Goal: Transaction & Acquisition: Purchase product/service

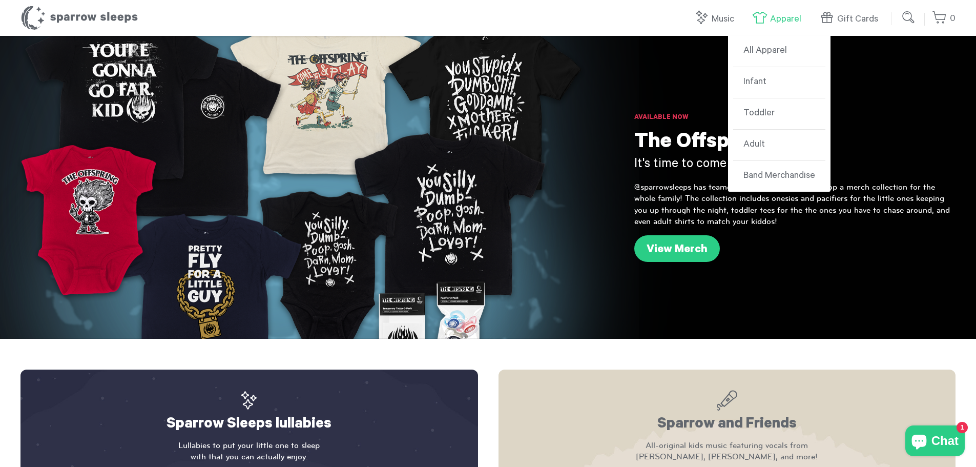
click at [770, 20] on link "Apparel" at bounding box center [779, 19] width 54 height 22
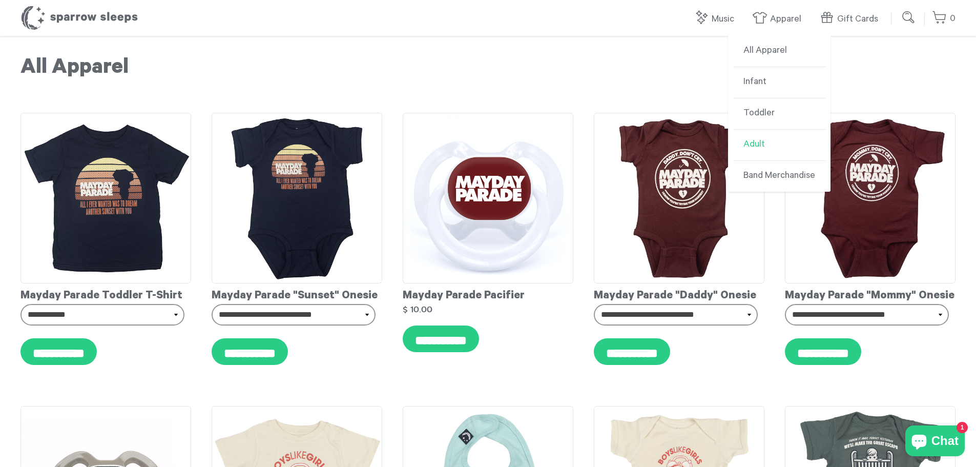
click at [750, 140] on link "Adult" at bounding box center [779, 145] width 92 height 31
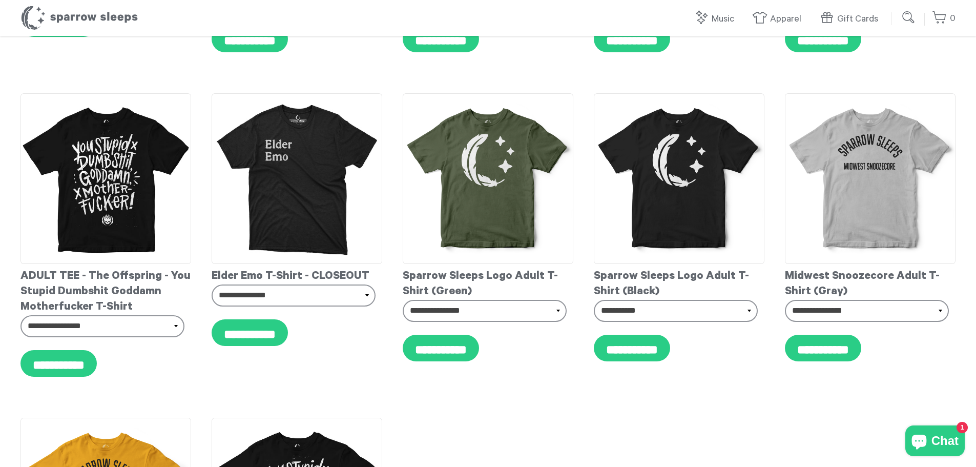
scroll to position [277, 0]
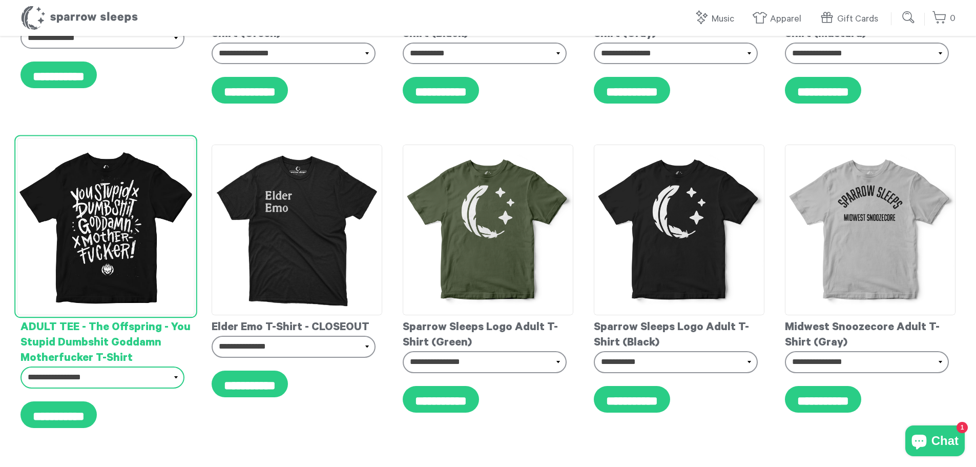
click at [171, 381] on select "**********" at bounding box center [102, 377] width 164 height 22
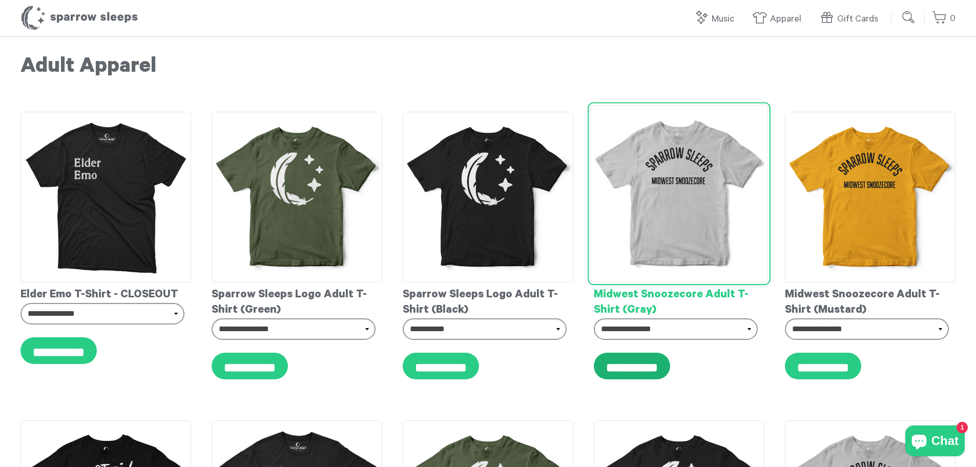
scroll to position [0, 0]
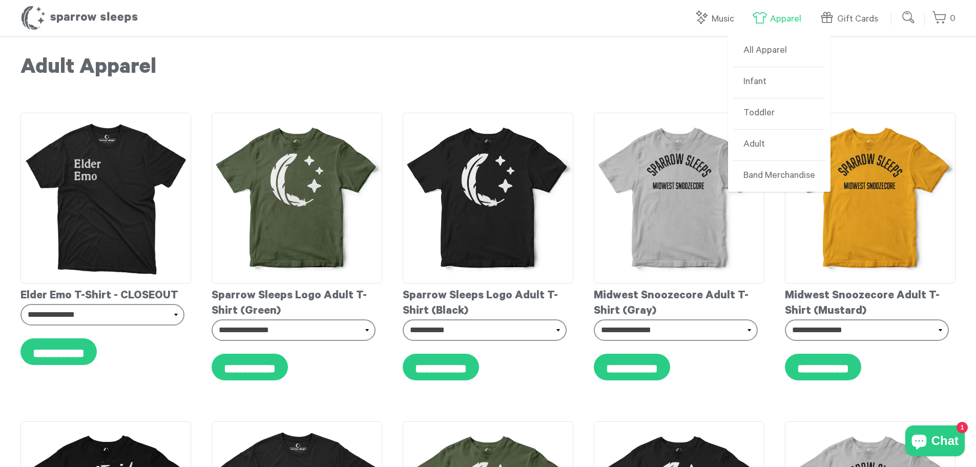
click at [770, 14] on link "Apparel" at bounding box center [779, 19] width 54 height 22
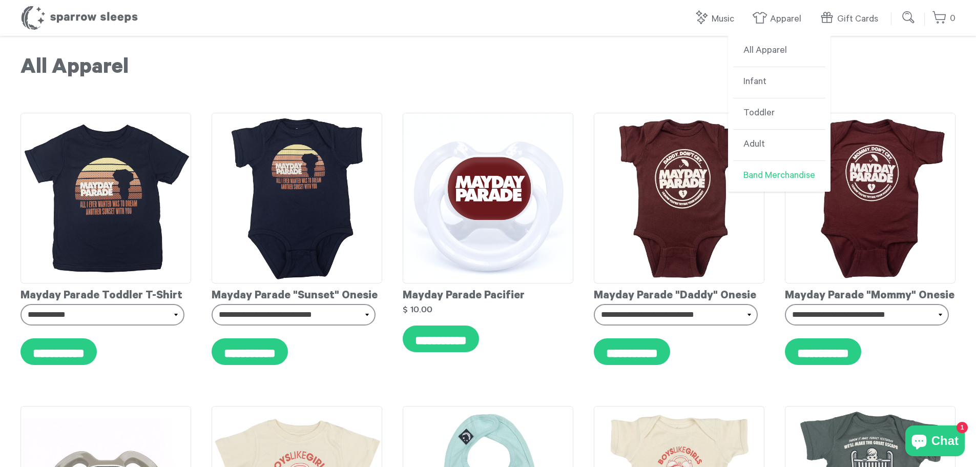
click at [771, 181] on link "Band Merchandise" at bounding box center [779, 176] width 92 height 31
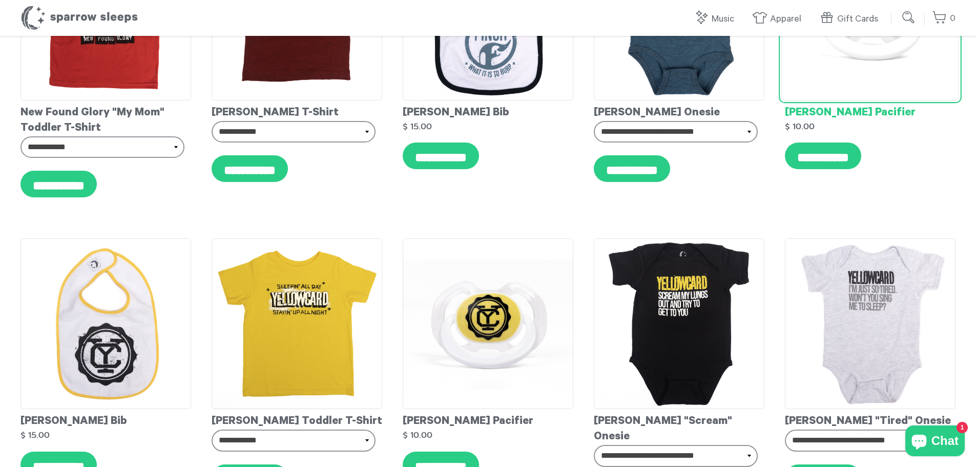
scroll to position [1691, 0]
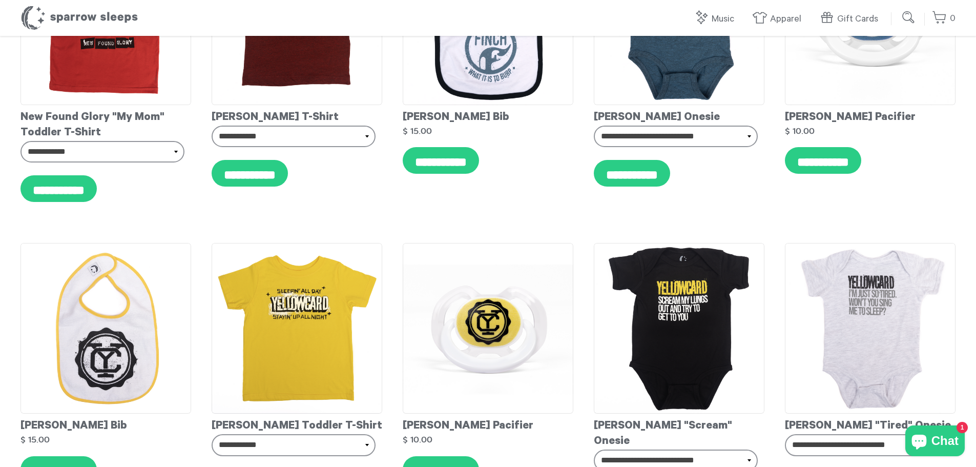
click at [911, 16] on input "submit" at bounding box center [909, 17] width 20 height 20
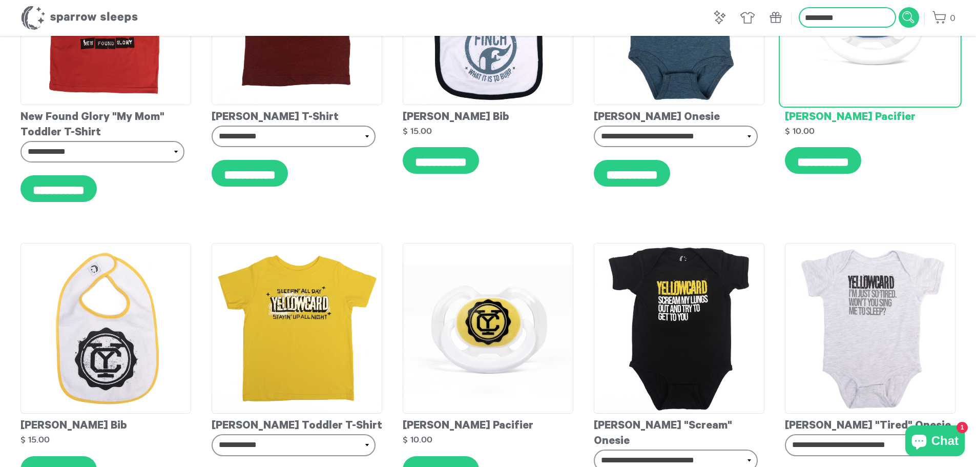
type input "*********"
click at [899, 7] on input "submit" at bounding box center [909, 17] width 20 height 20
